Goal: Check status

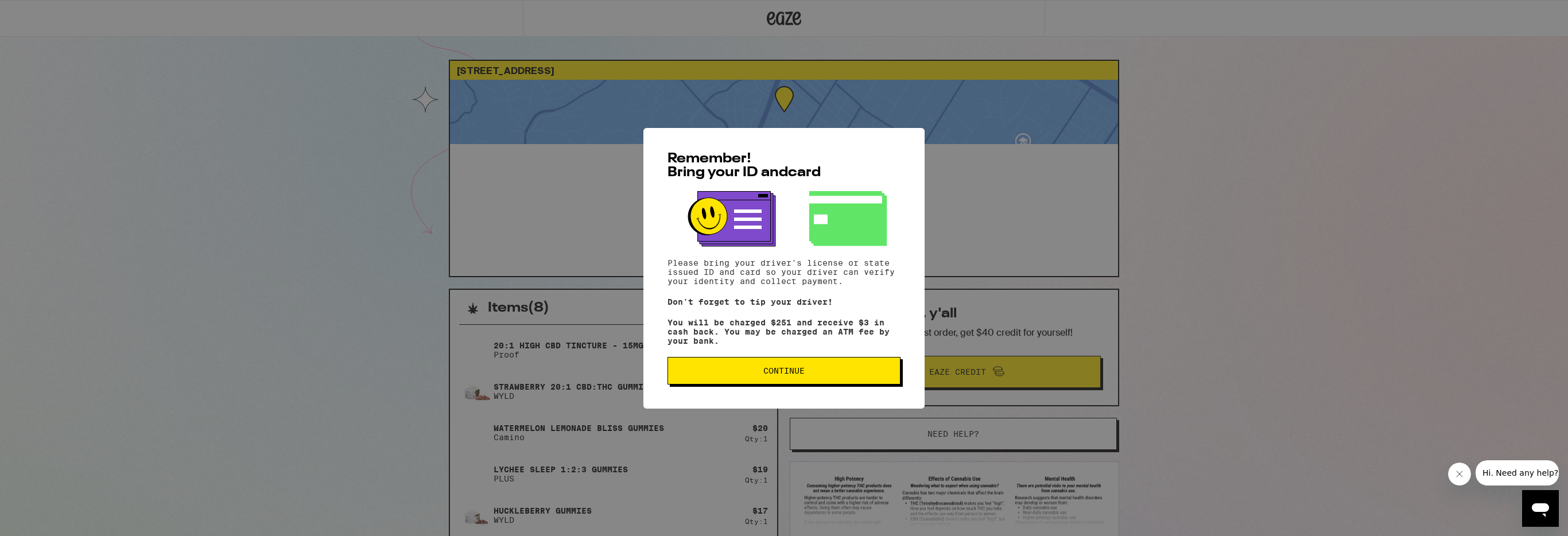
click at [793, 379] on button "Continue" at bounding box center [784, 370] width 233 height 27
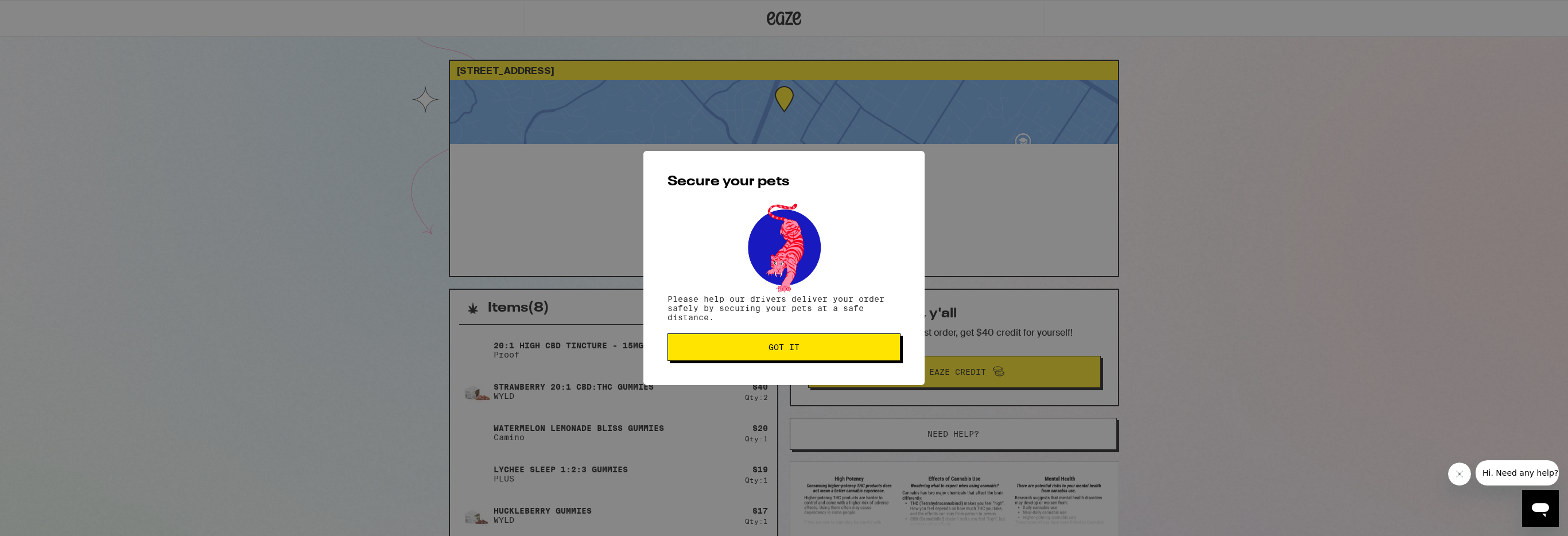
click at [794, 347] on span "Got it" at bounding box center [784, 347] width 31 height 8
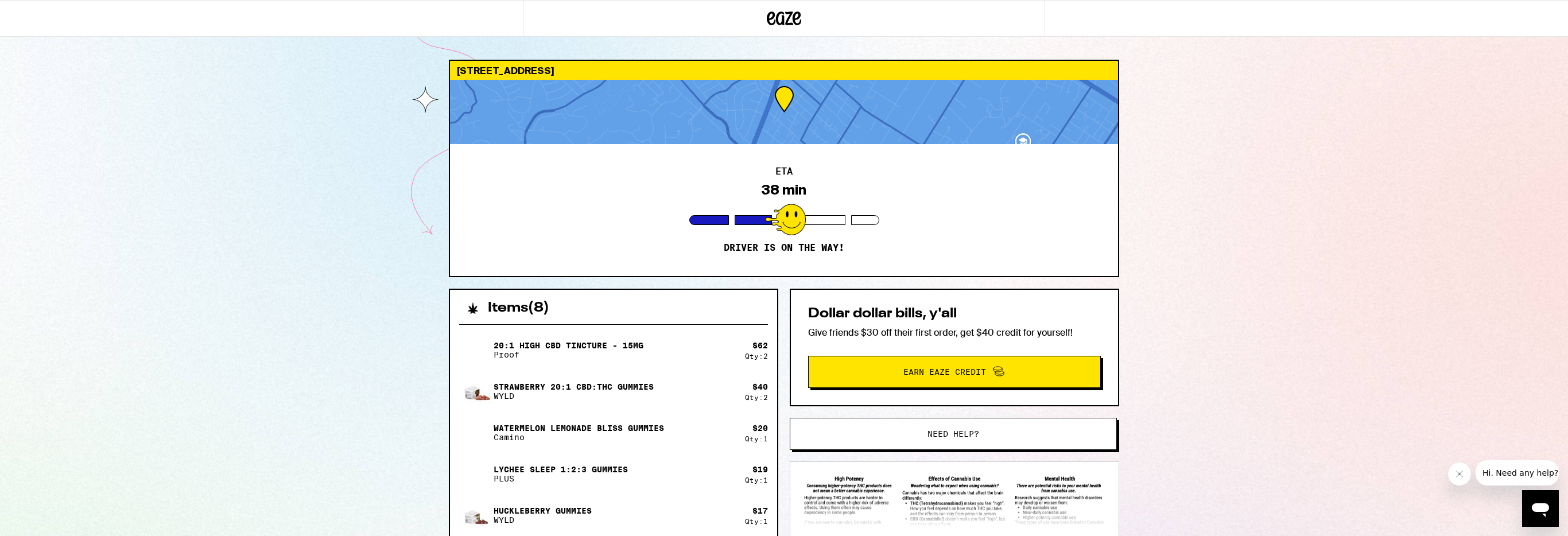
click at [805, 124] on div at bounding box center [784, 112] width 668 height 64
click at [346, 172] on div "1745 Hull Ave Redwood City 94061 ETA 15 min Driver is on the way! Items ( 8 ) 2…" at bounding box center [784, 399] width 1568 height 798
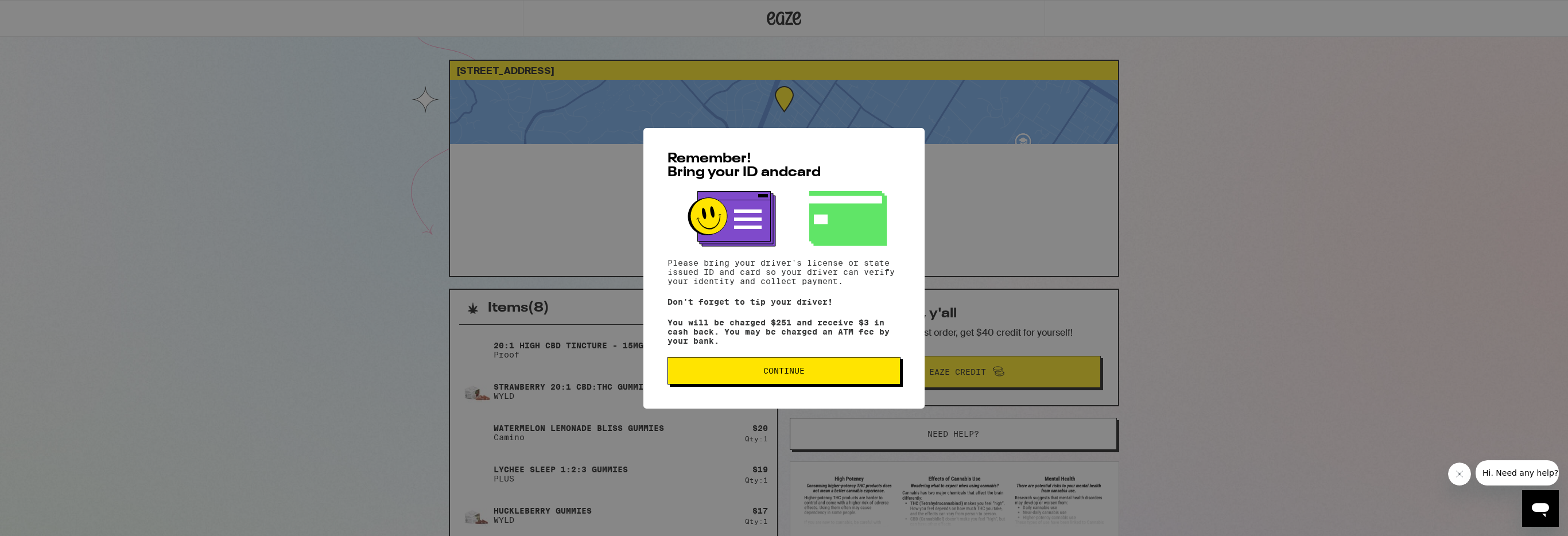
click at [837, 374] on span "Continue" at bounding box center [784, 371] width 214 height 8
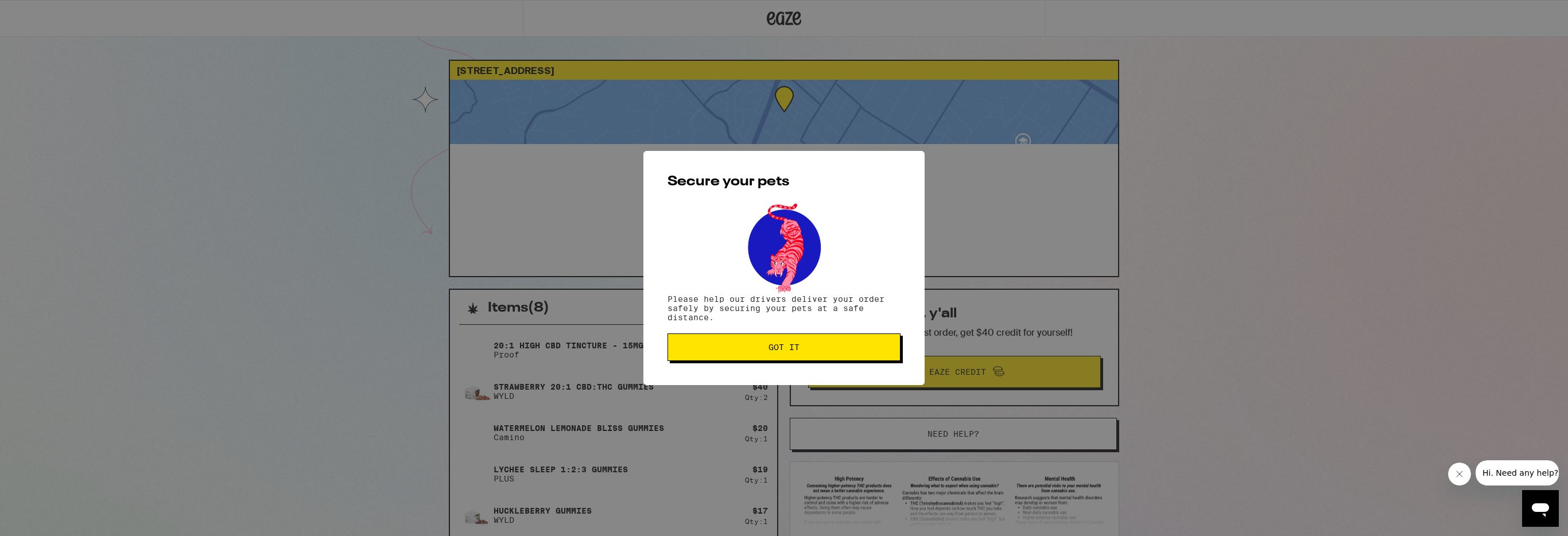
click at [799, 347] on span "Got it" at bounding box center [784, 347] width 31 height 8
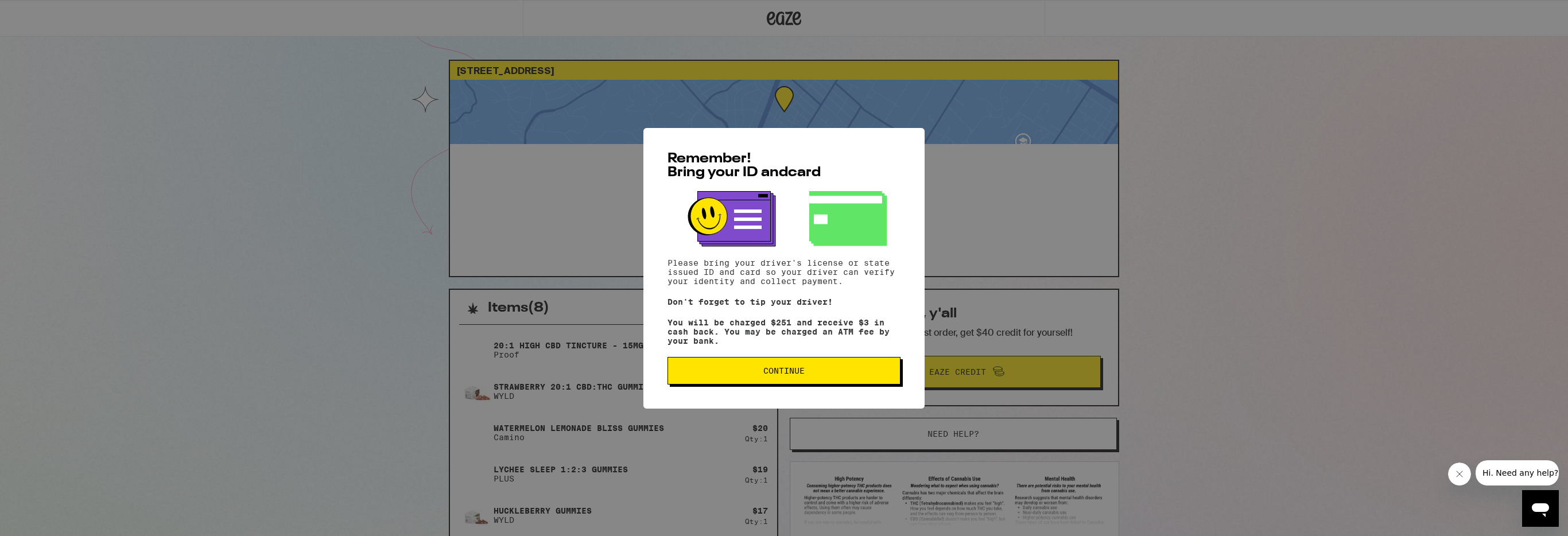
click at [787, 375] on span "Continue" at bounding box center [784, 371] width 41 height 8
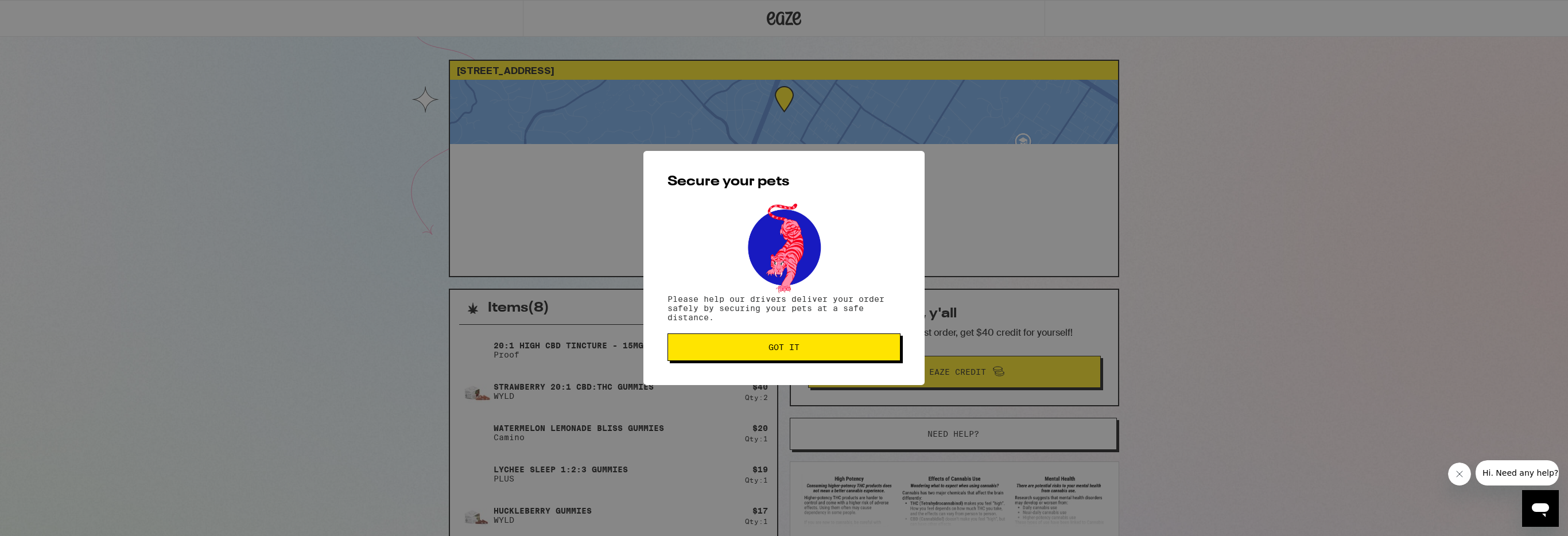
click at [791, 346] on span "Got it" at bounding box center [784, 347] width 31 height 8
